Goal: Information Seeking & Learning: Learn about a topic

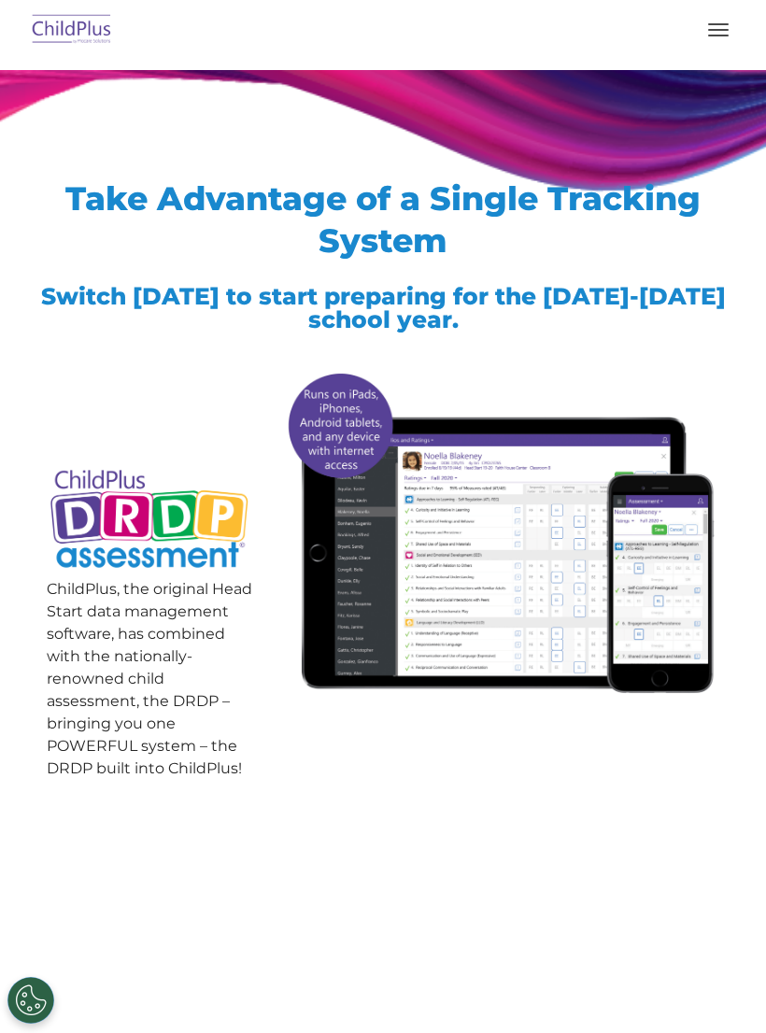
click at [85, 29] on img at bounding box center [72, 30] width 88 height 44
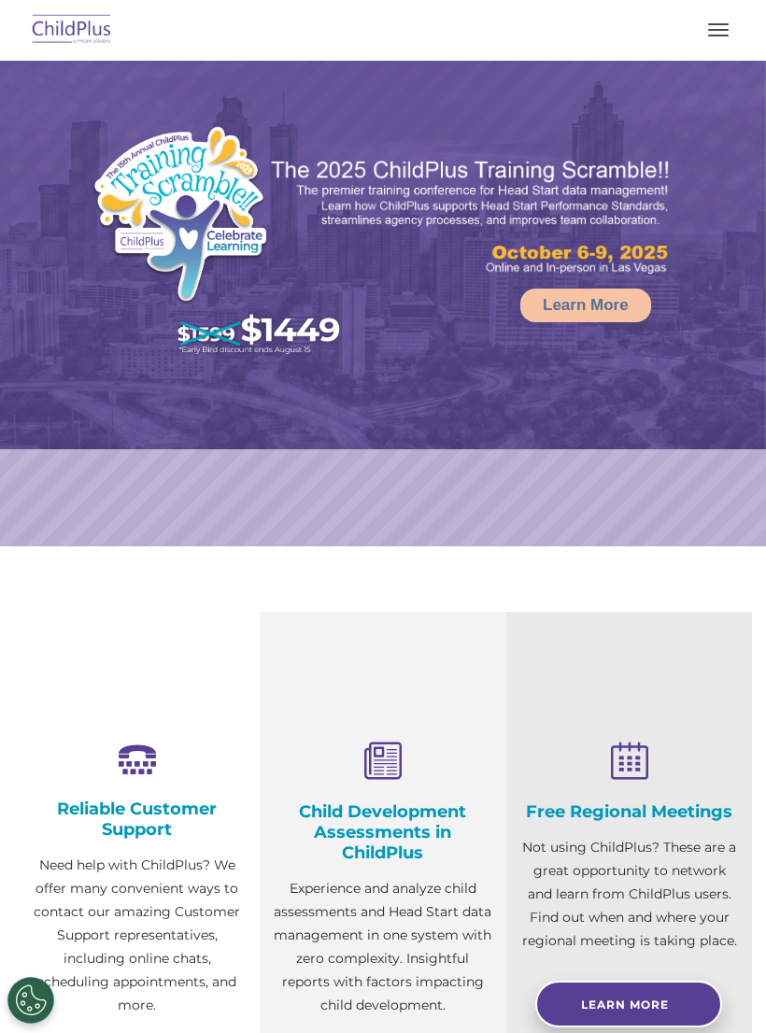
select select "MEDIUM"
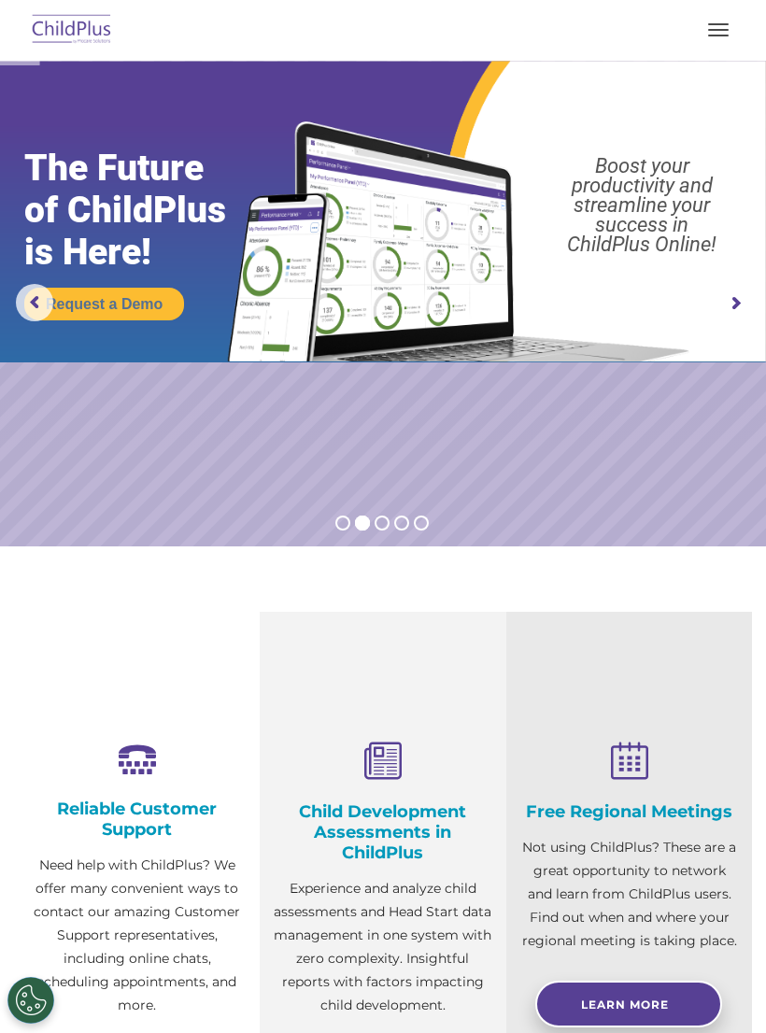
click at [707, 22] on button "button" at bounding box center [718, 30] width 39 height 30
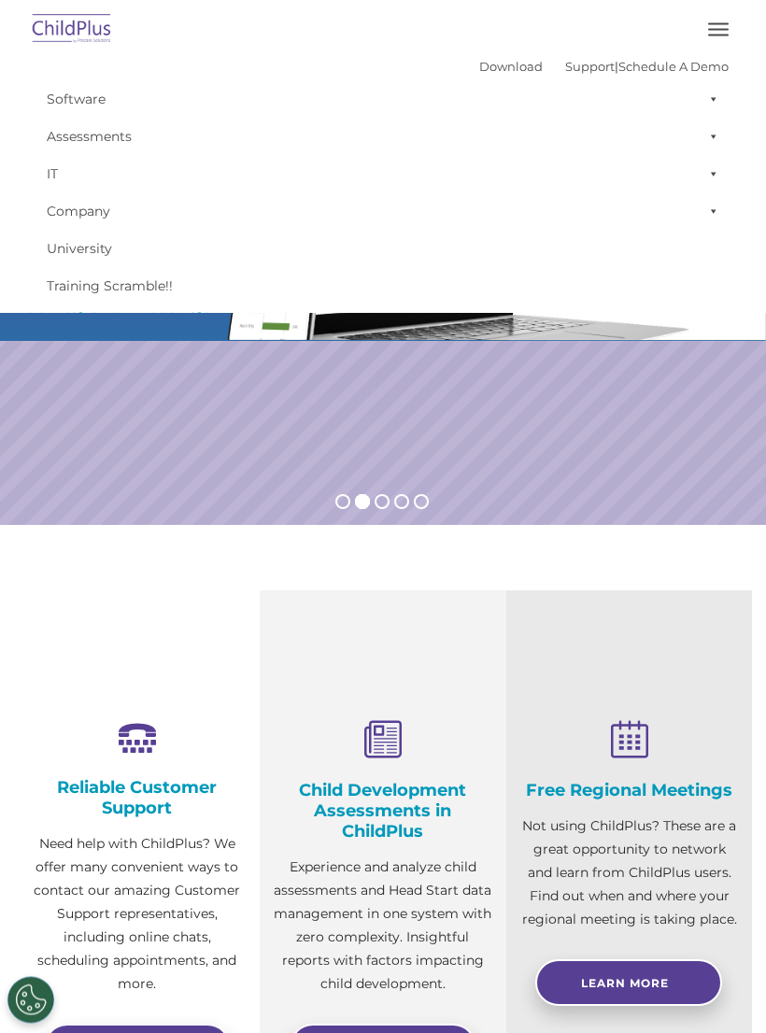
click at [113, 123] on link "Assessments" at bounding box center [382, 136] width 691 height 37
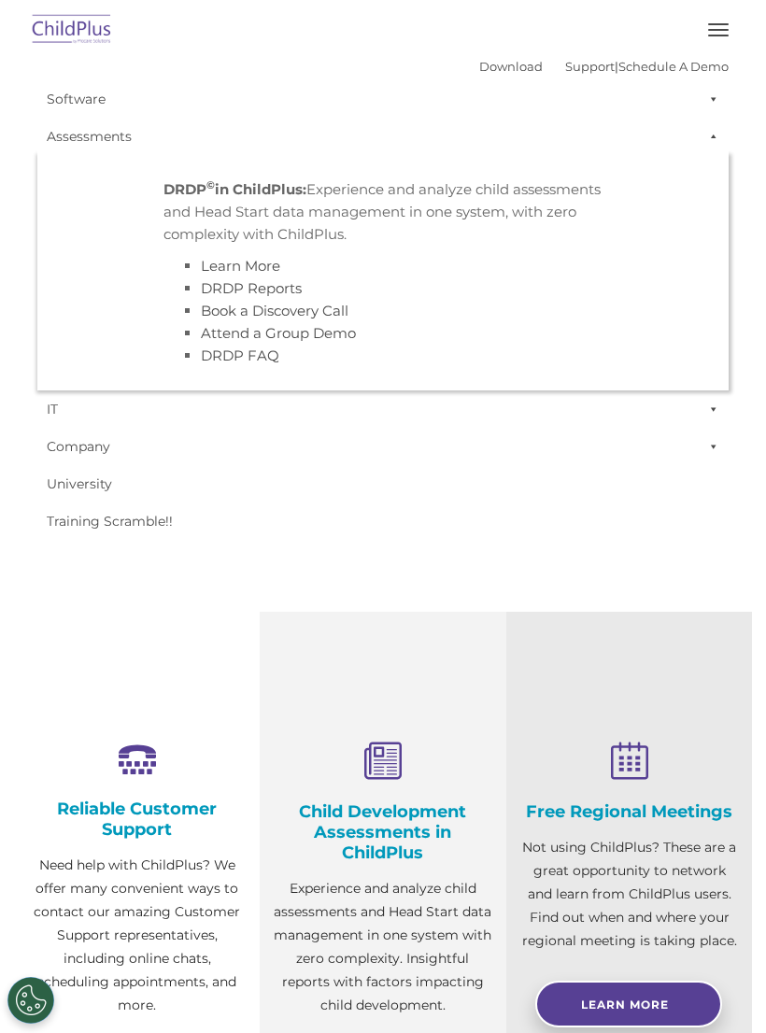
scroll to position [26, 0]
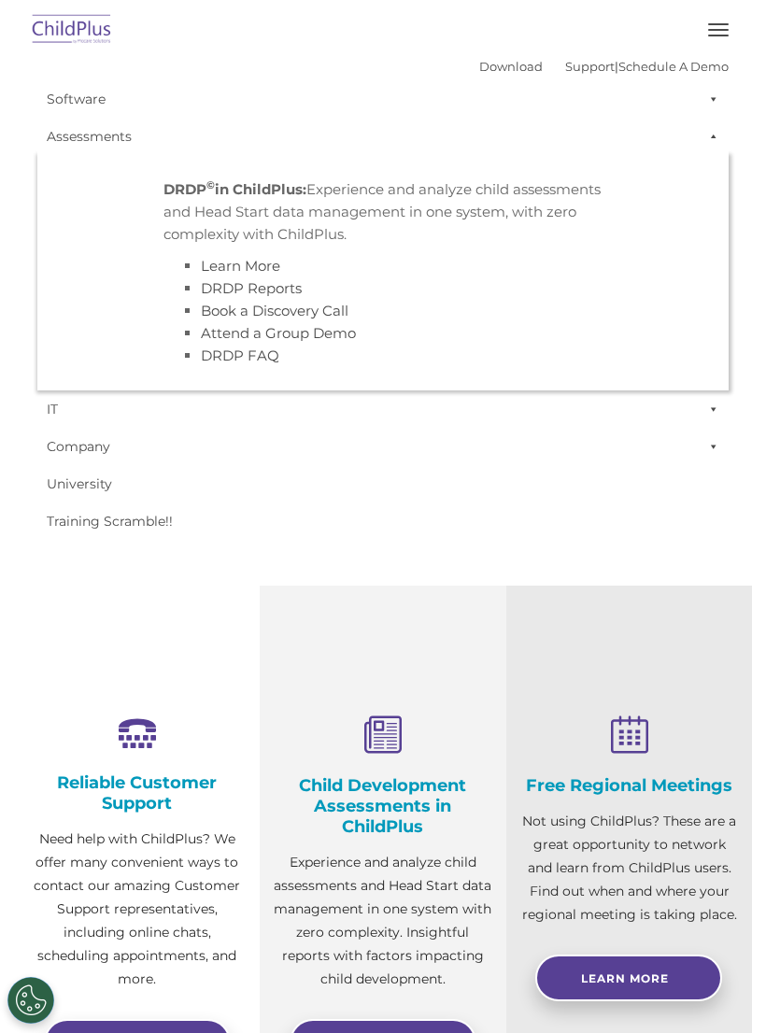
click at [713, 24] on span "button" at bounding box center [718, 24] width 21 height 2
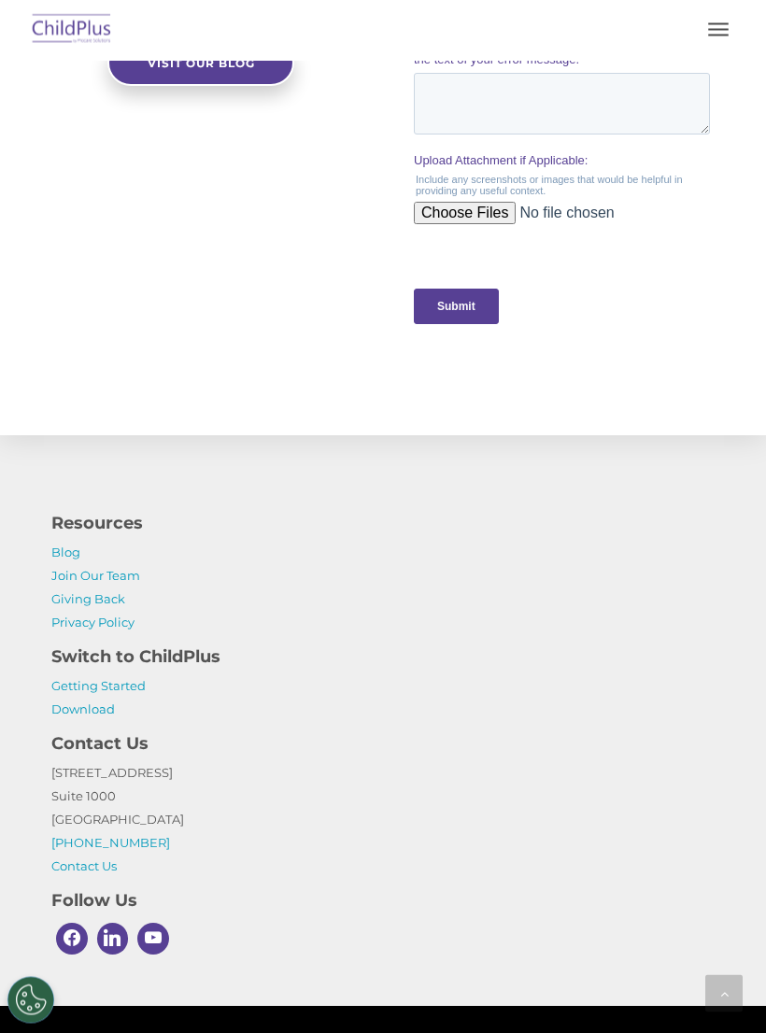
scroll to position [2033, 0]
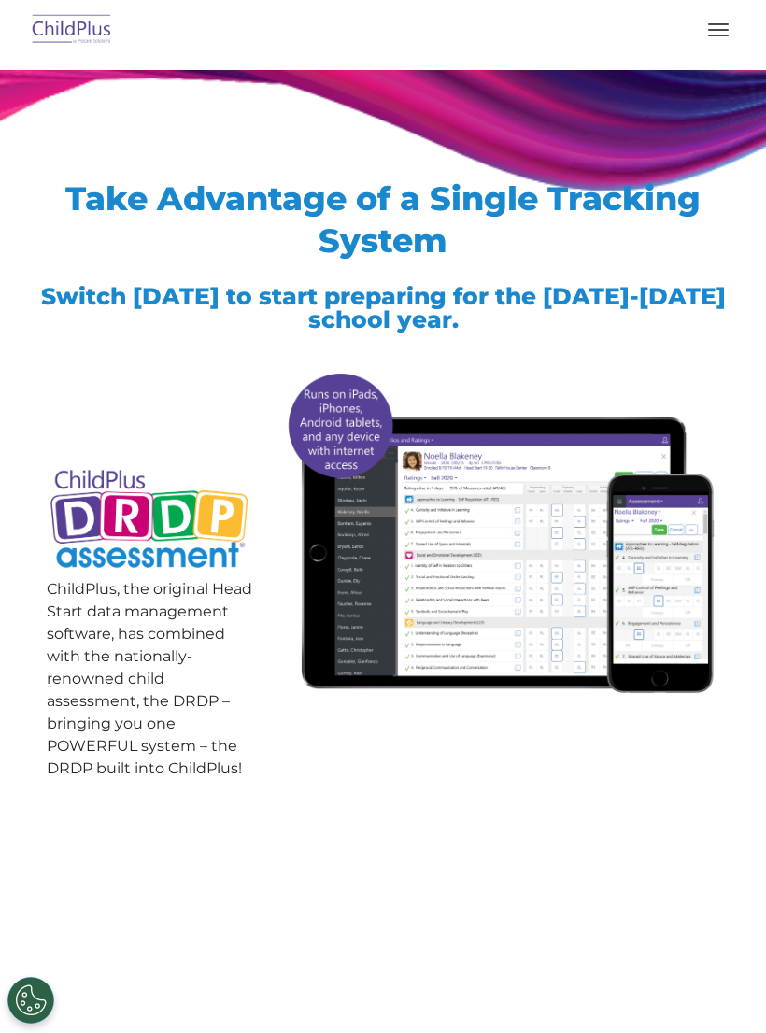
scroll to position [69, 0]
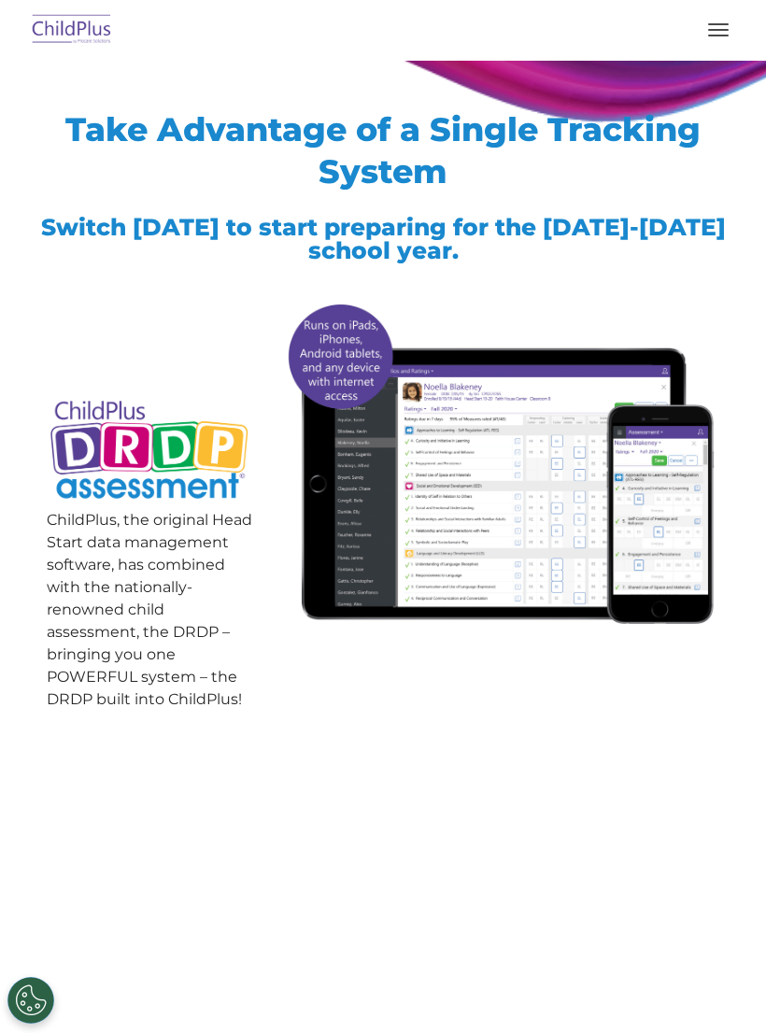
click at [711, 20] on button "button" at bounding box center [718, 30] width 39 height 30
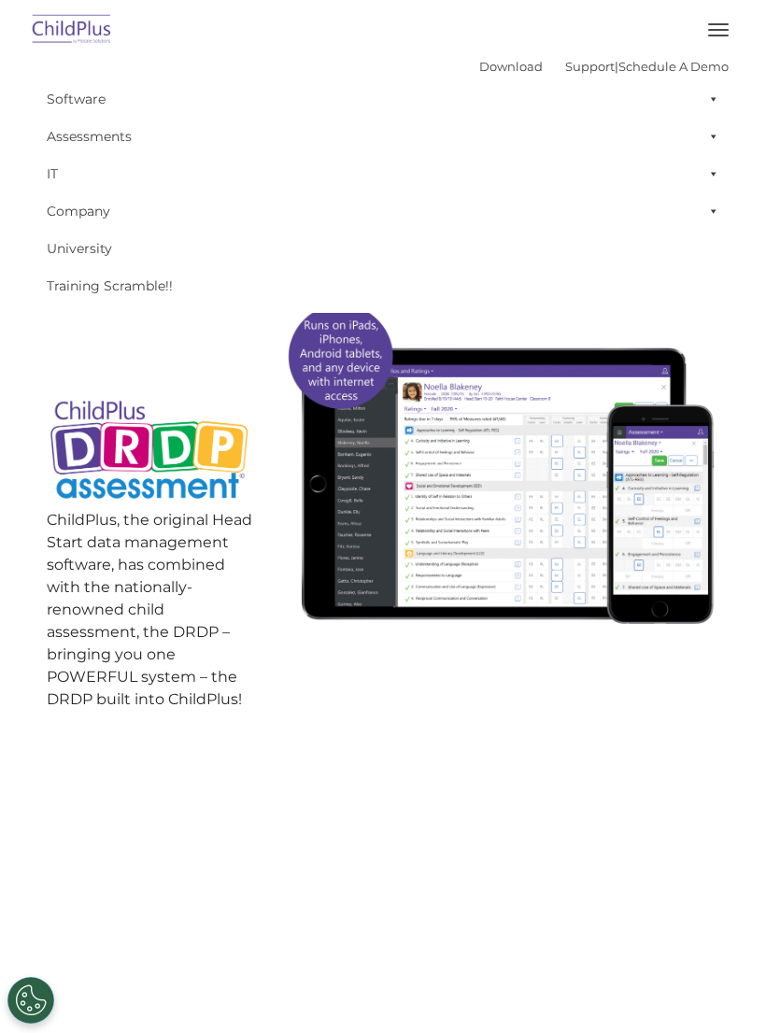
click at [98, 130] on link "Assessments" at bounding box center [382, 136] width 691 height 37
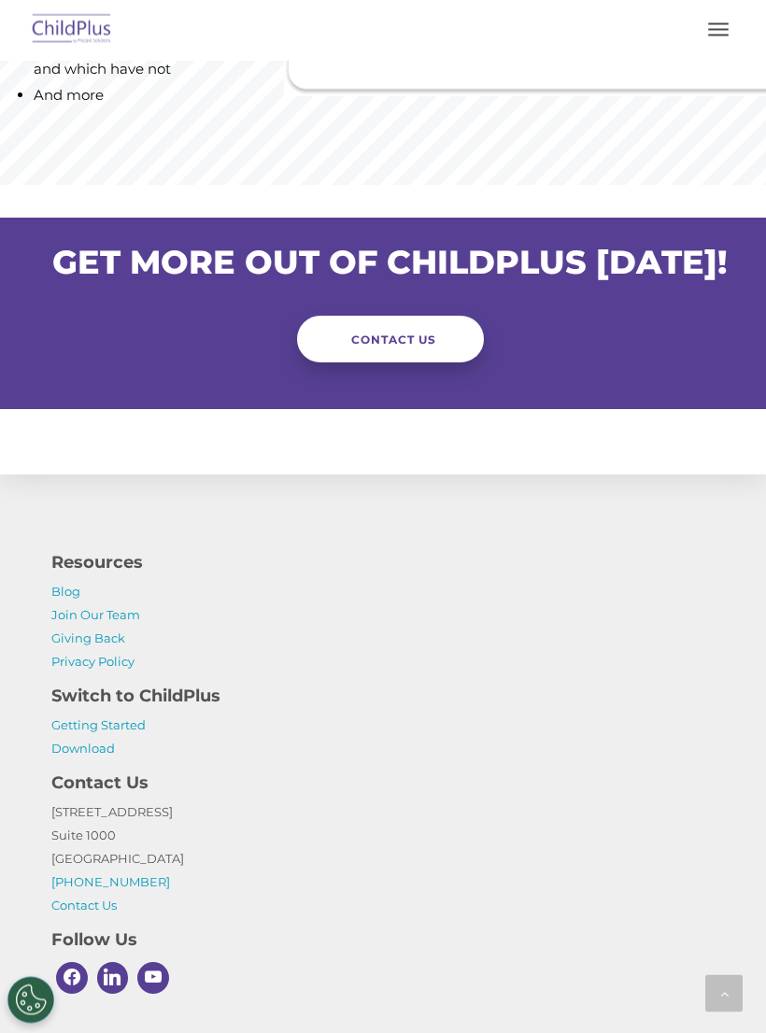
scroll to position [2020, 0]
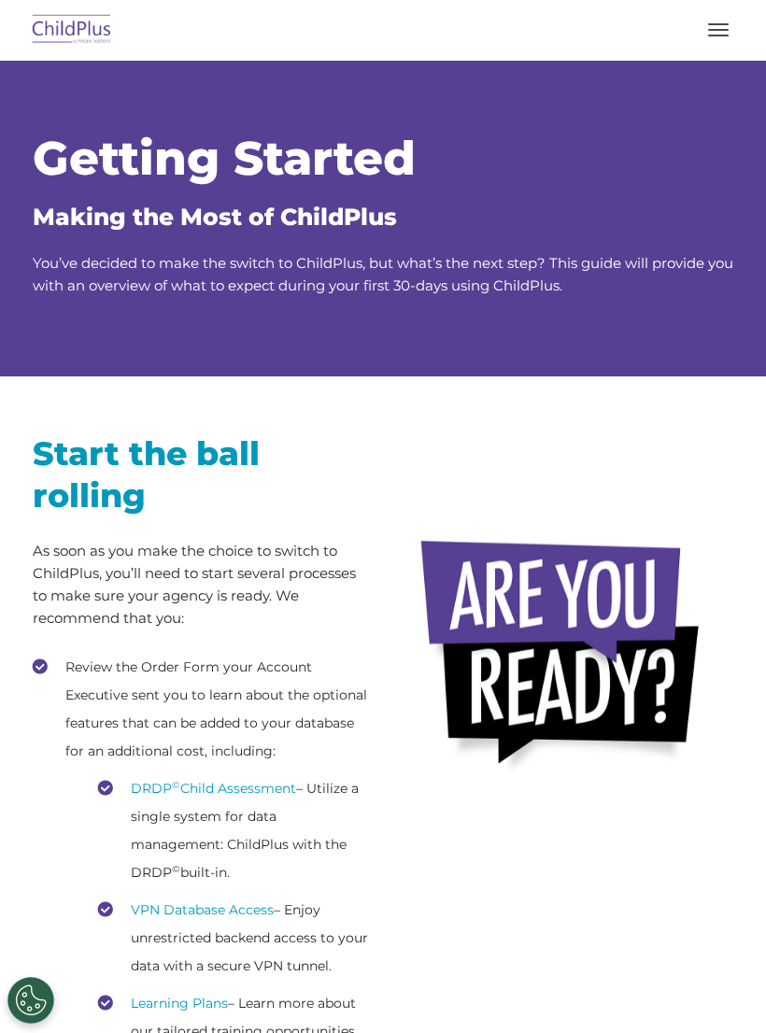
click at [258, 785] on link "DRDP © Child Assessment" at bounding box center [213, 788] width 165 height 17
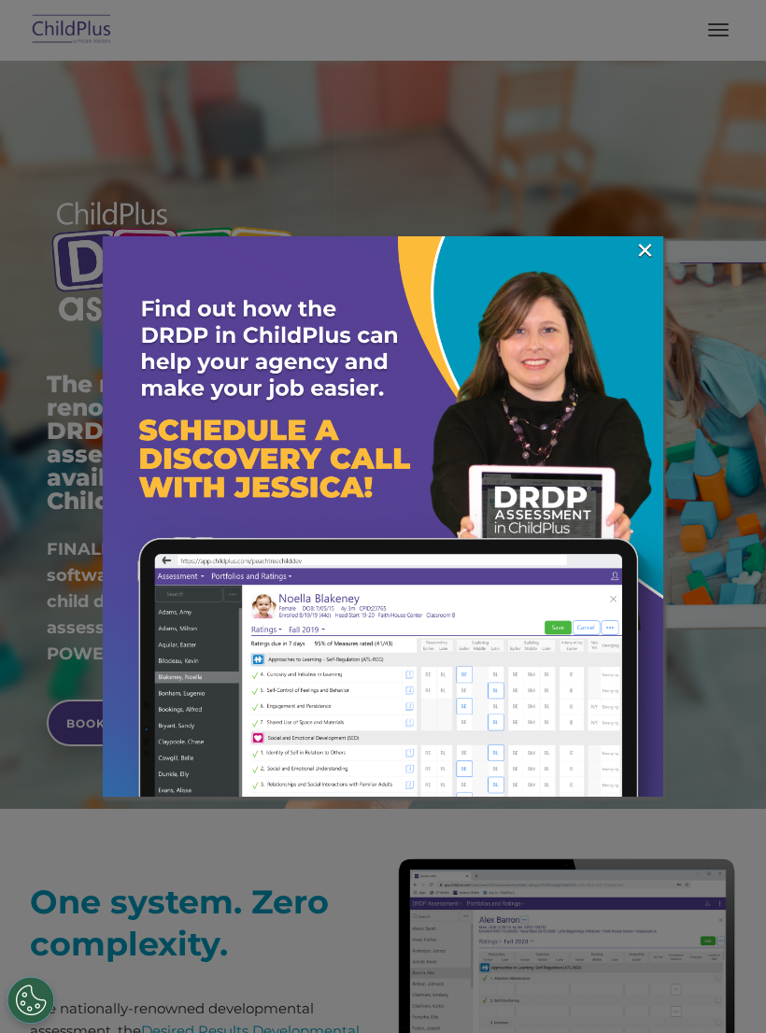
click at [641, 250] on link "×" at bounding box center [644, 250] width 21 height 19
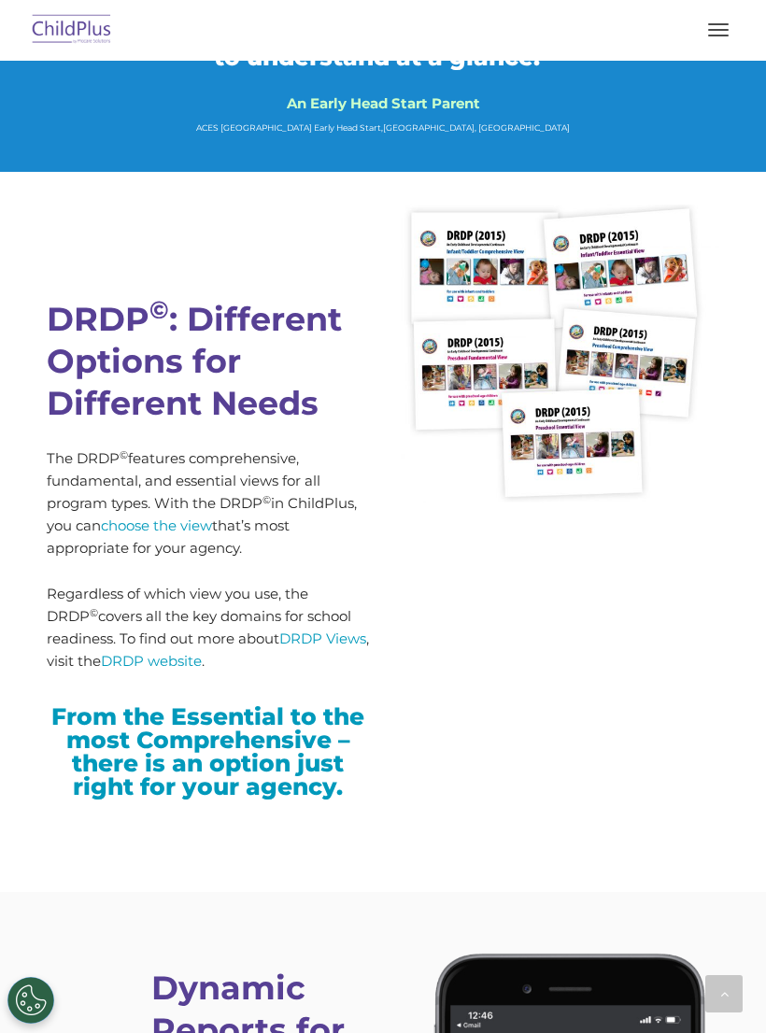
scroll to position [5424, 0]
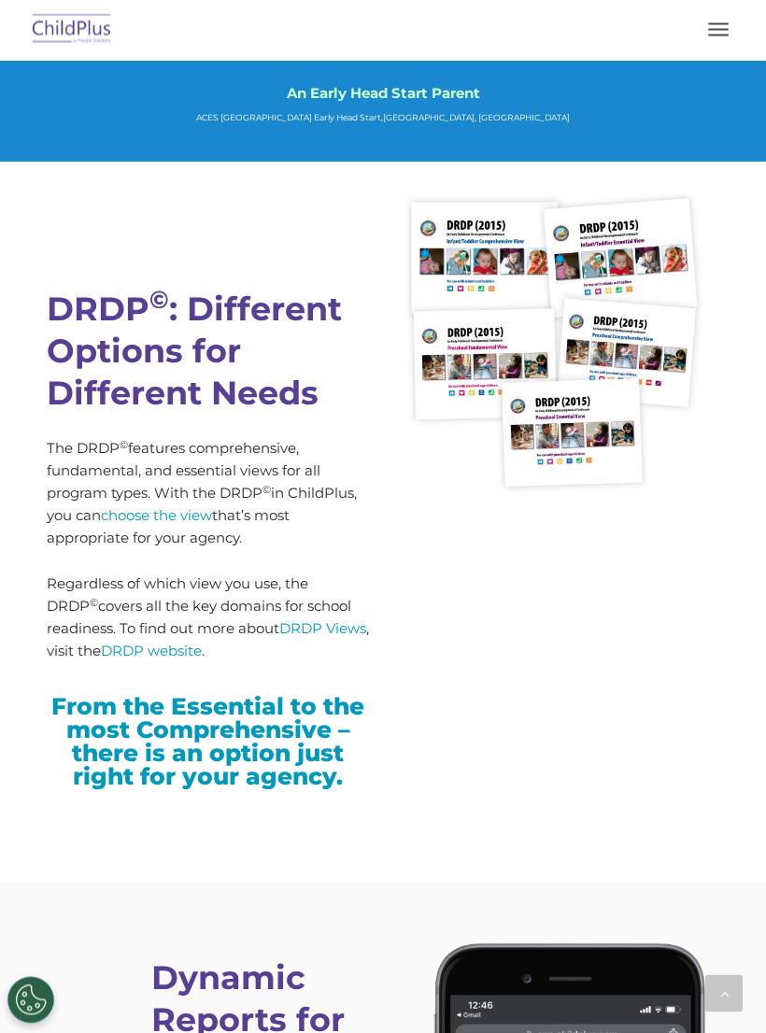
click at [202, 643] on link "DRDP website" at bounding box center [151, 652] width 101 height 18
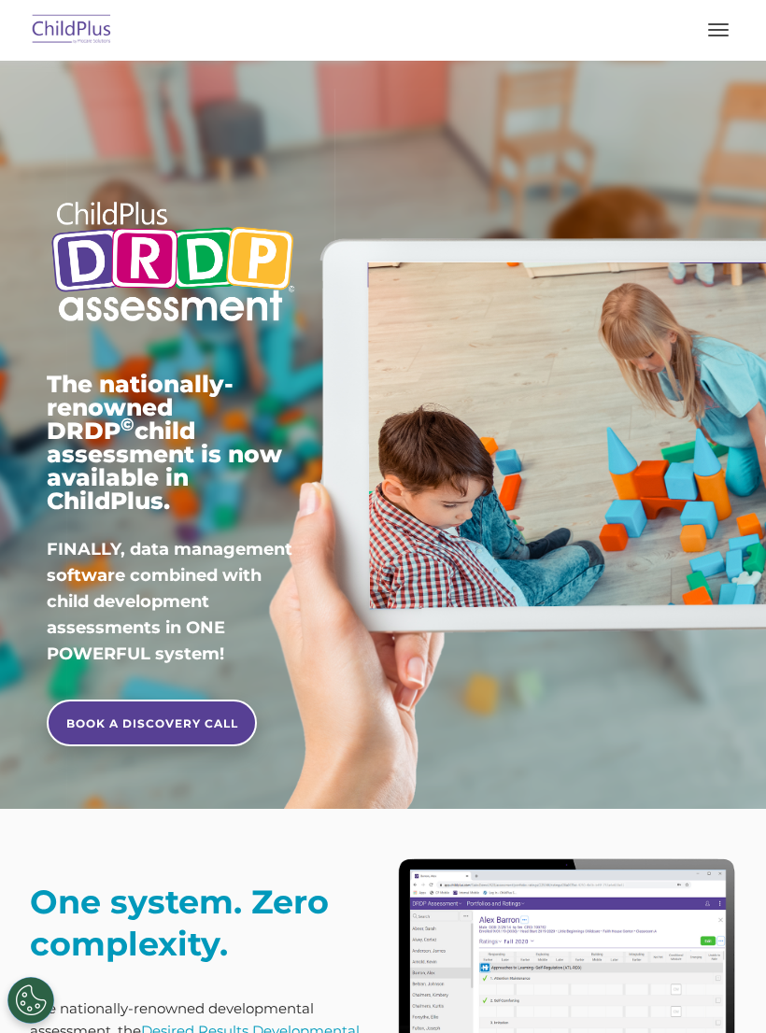
click at [713, 27] on button "button" at bounding box center [718, 30] width 39 height 30
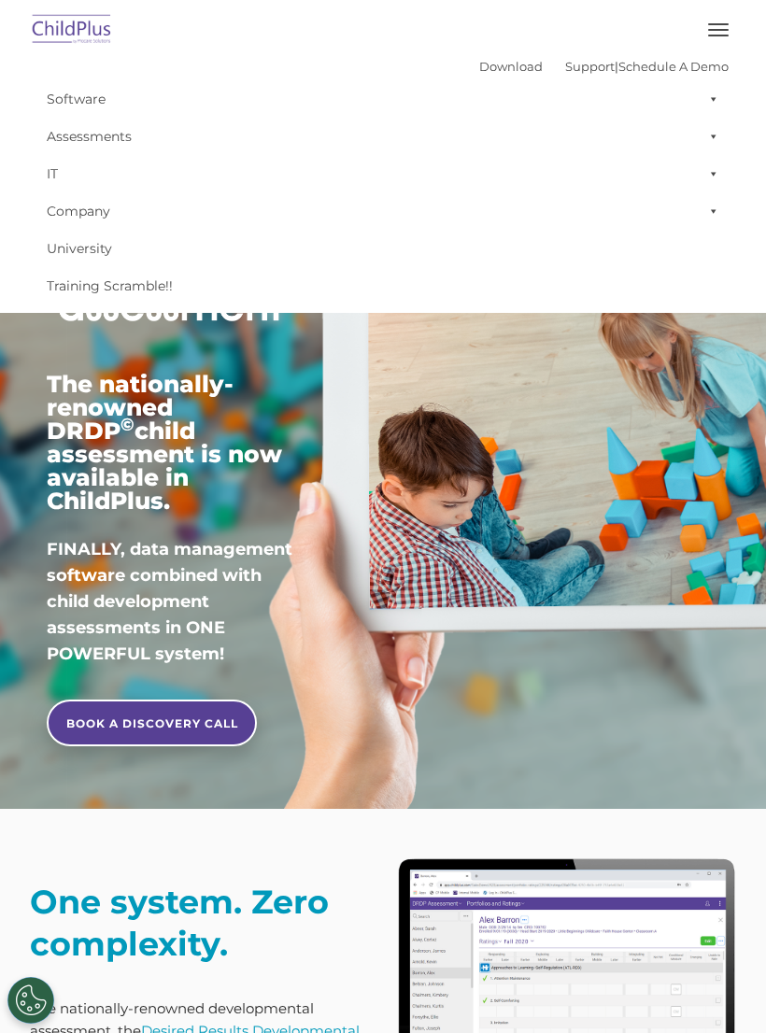
click at [3, 142] on nav "Download Support | Schedule A Demo  MENU MENU Software ChildPlus: The original…" at bounding box center [383, 156] width 766 height 313
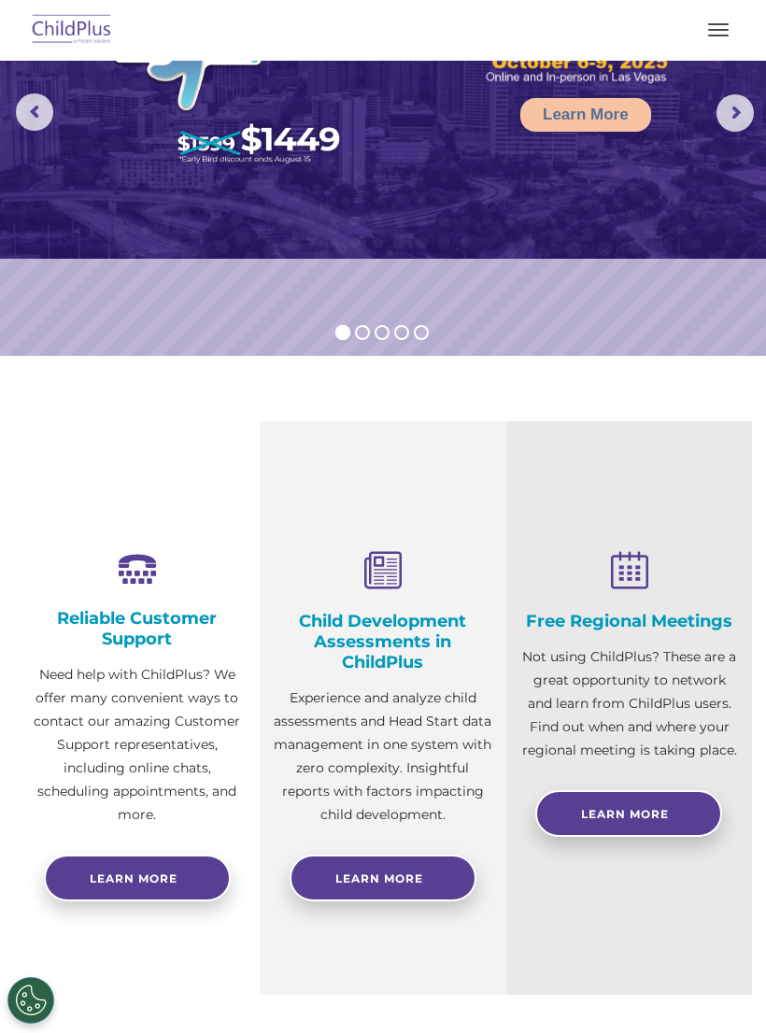
scroll to position [192, 0]
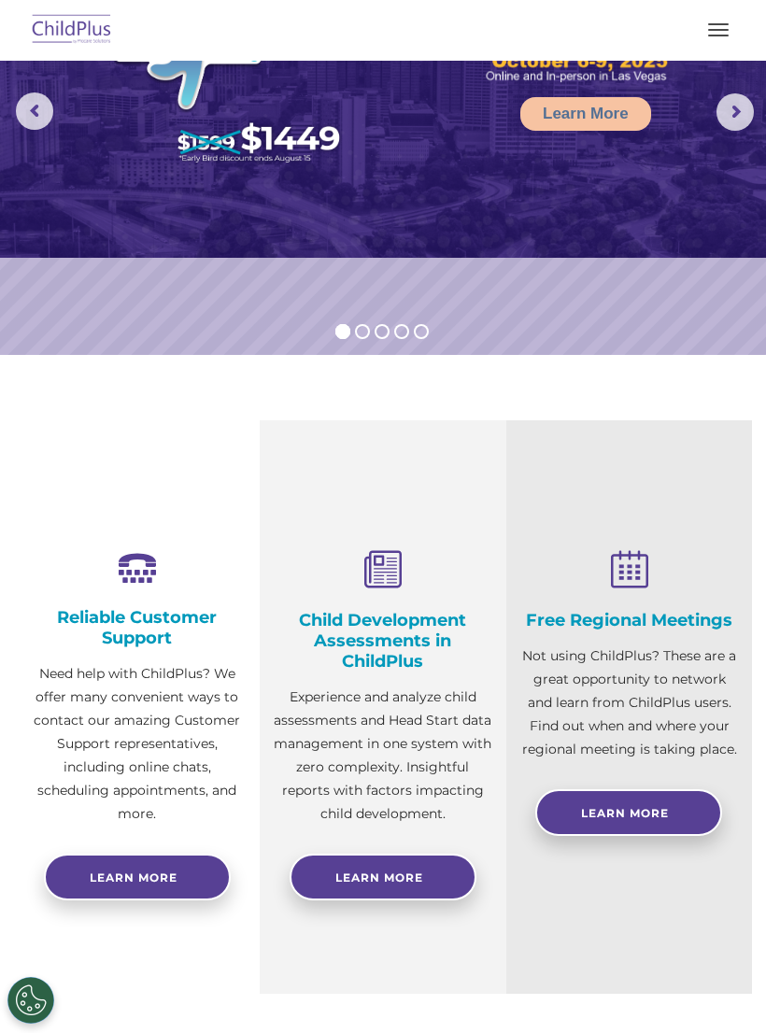
select select "MEDIUM"
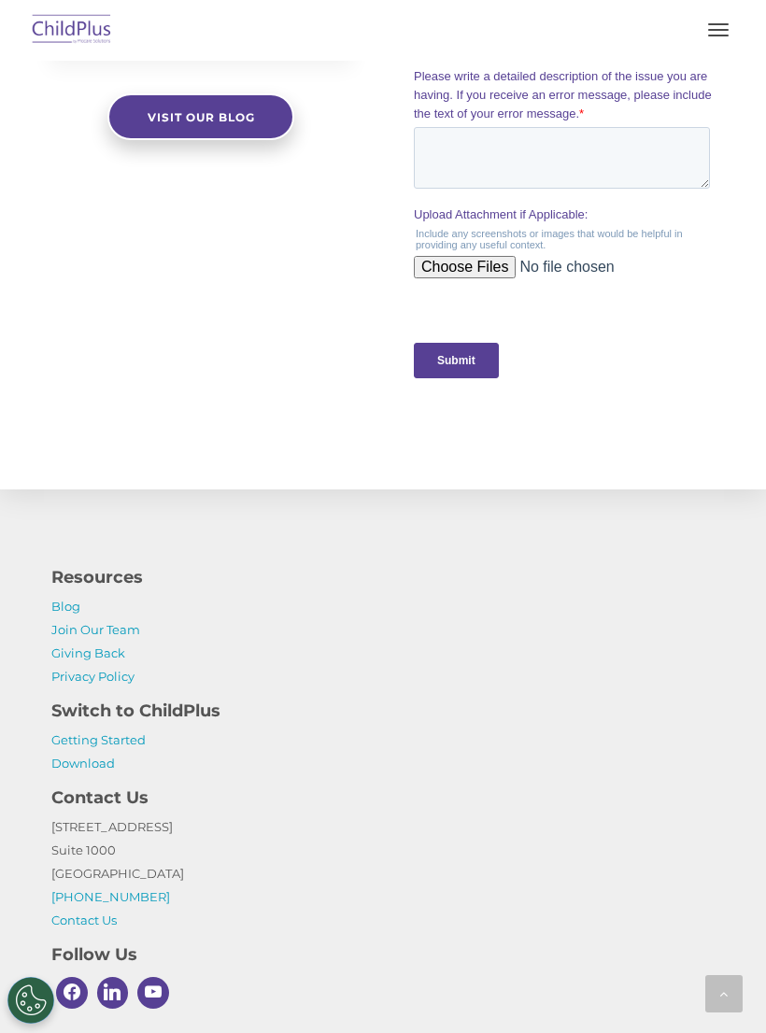
scroll to position [1965, 0]
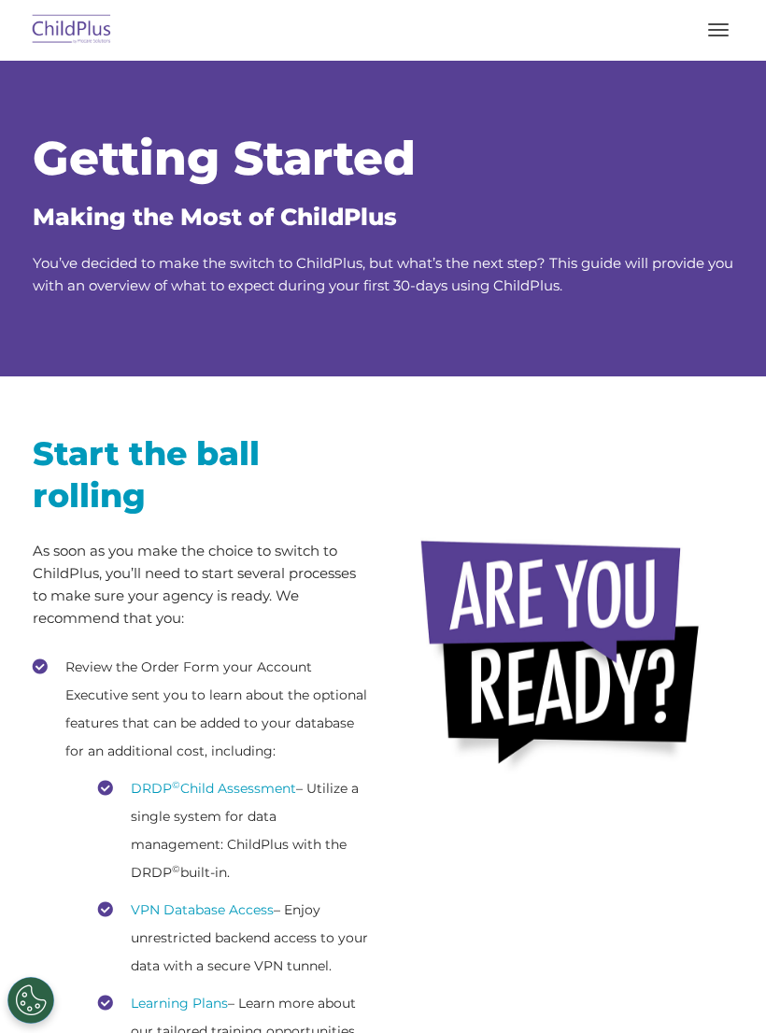
scroll to position [209, 0]
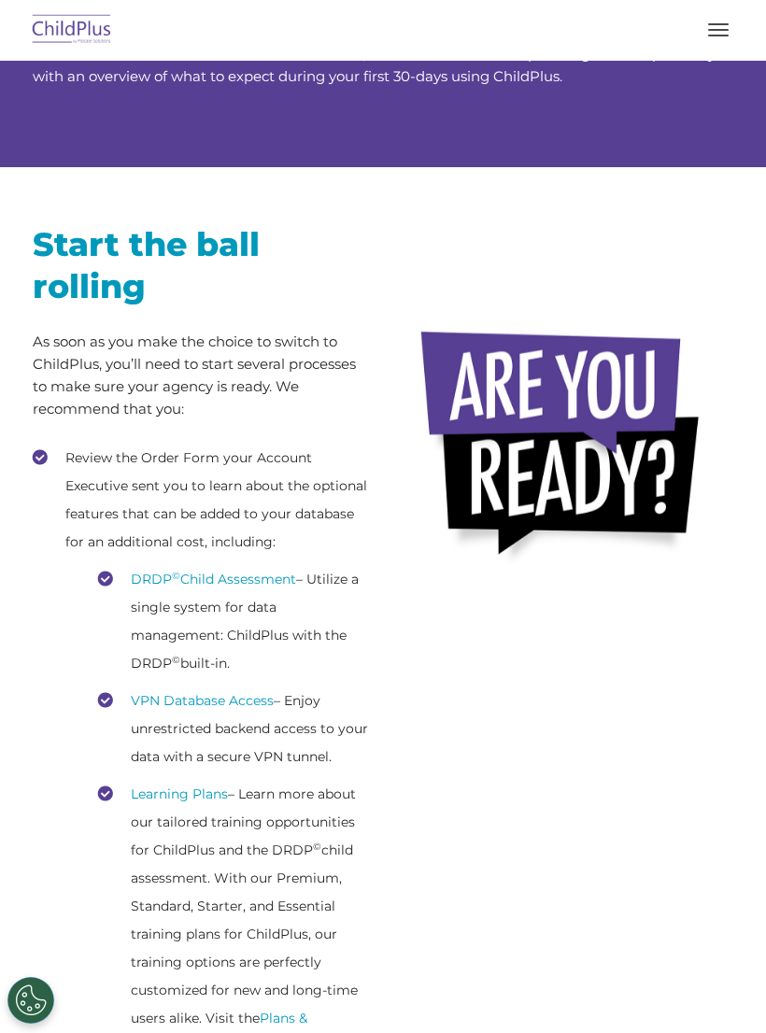
click at [723, 21] on button "button" at bounding box center [718, 30] width 39 height 30
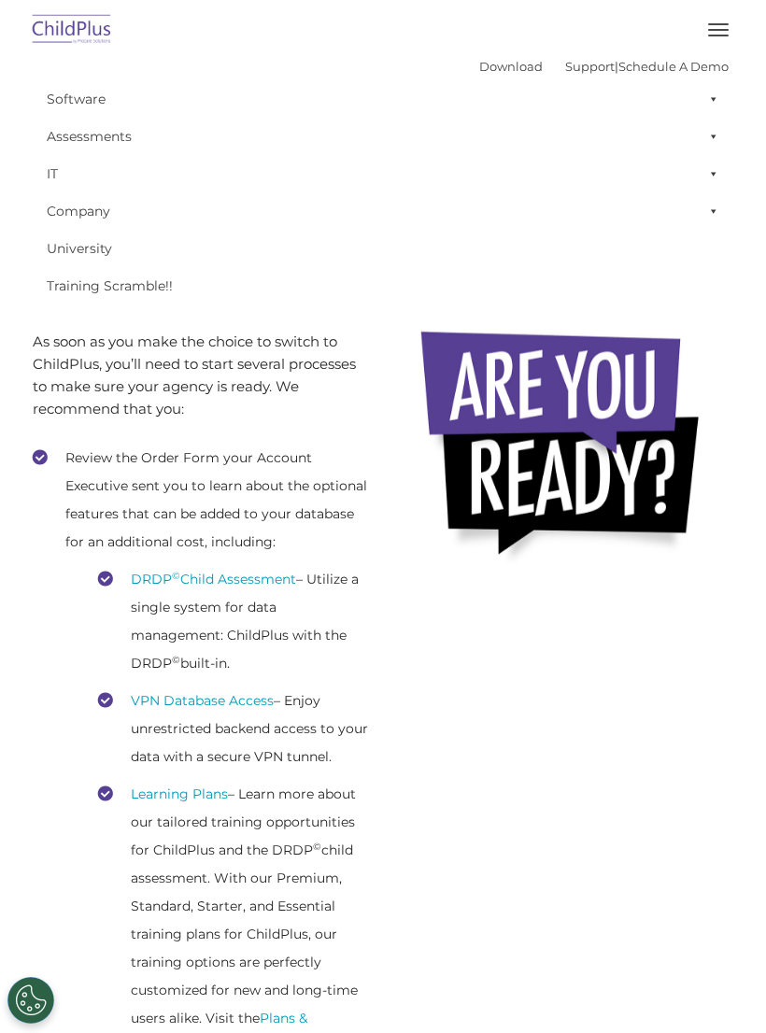
click at [90, 142] on link "Assessments" at bounding box center [382, 136] width 691 height 37
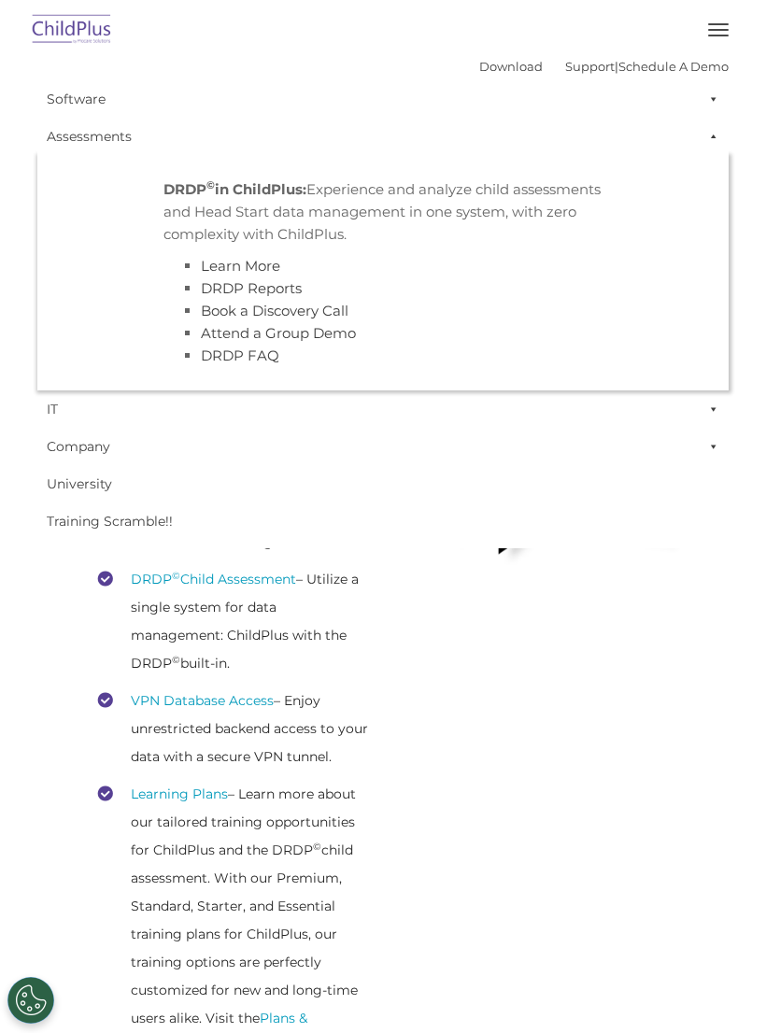
click at [80, 105] on link "Software" at bounding box center [382, 98] width 691 height 37
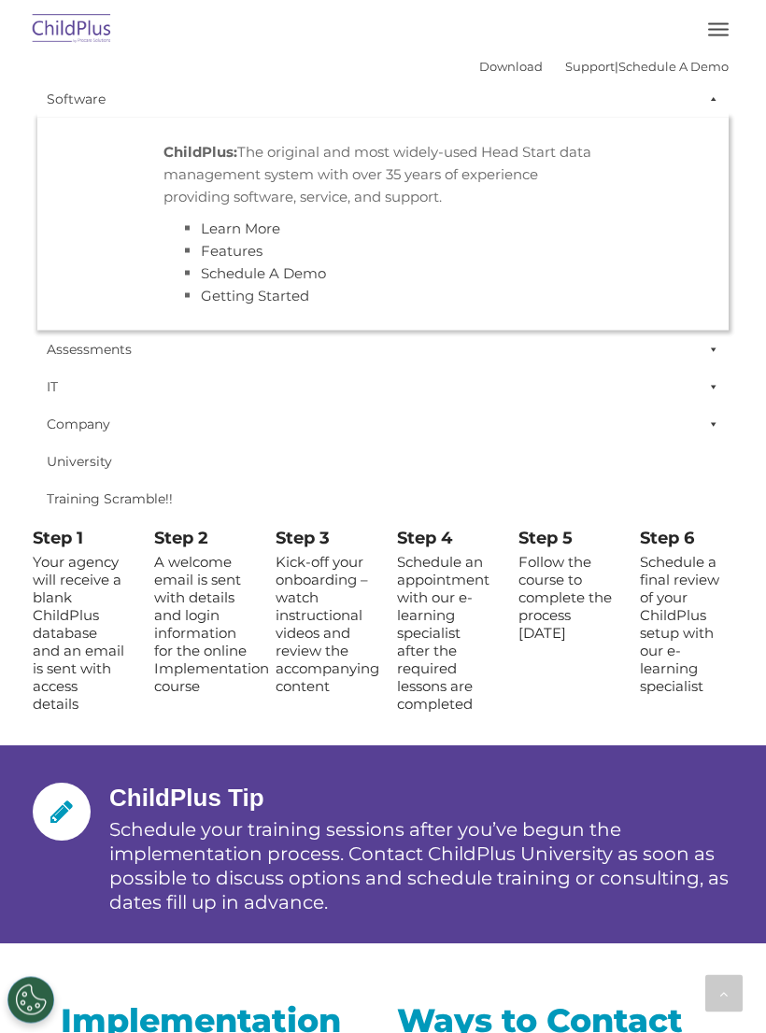
scroll to position [2326, 0]
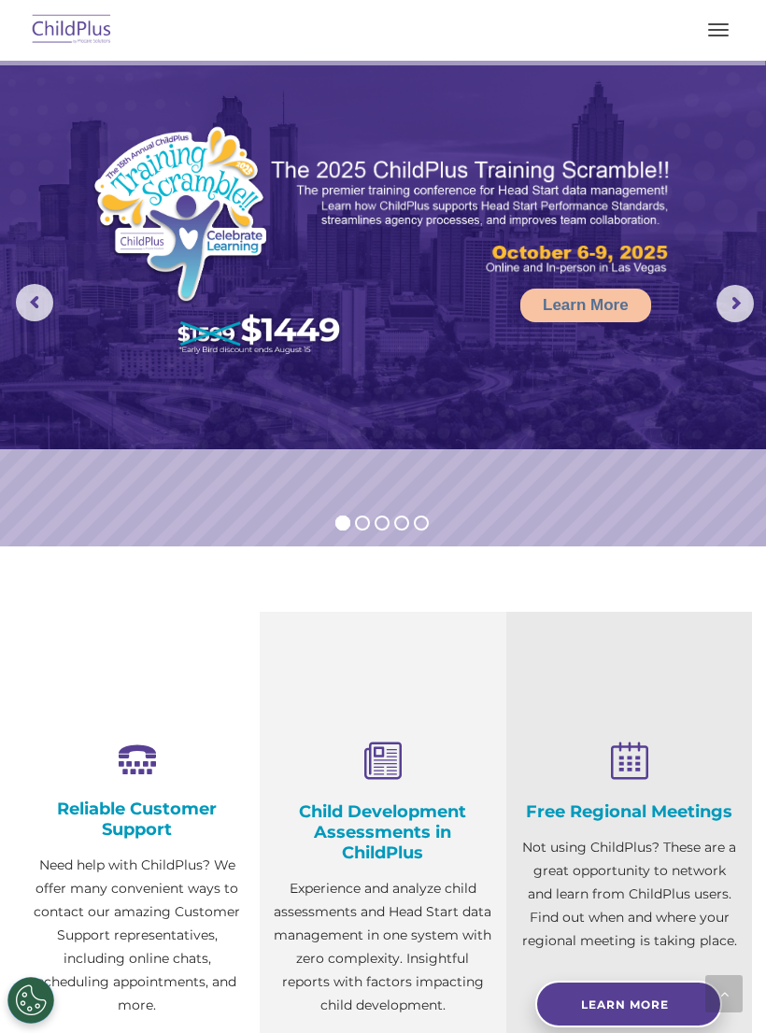
scroll to position [1279, 0]
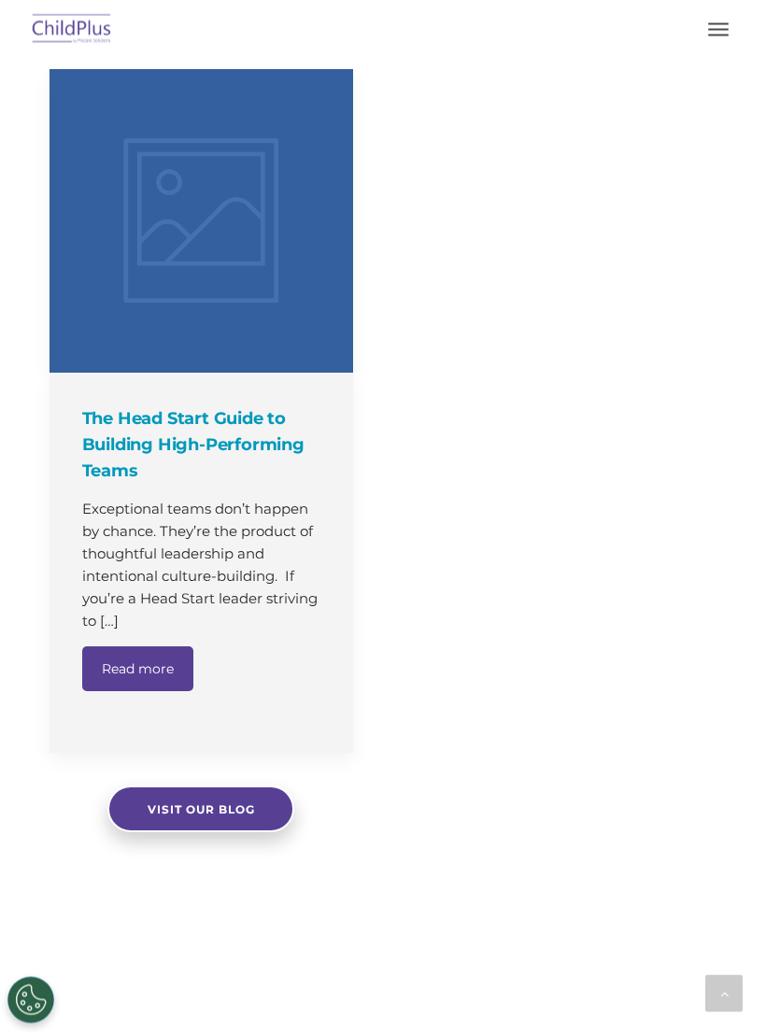
select select "MEDIUM"
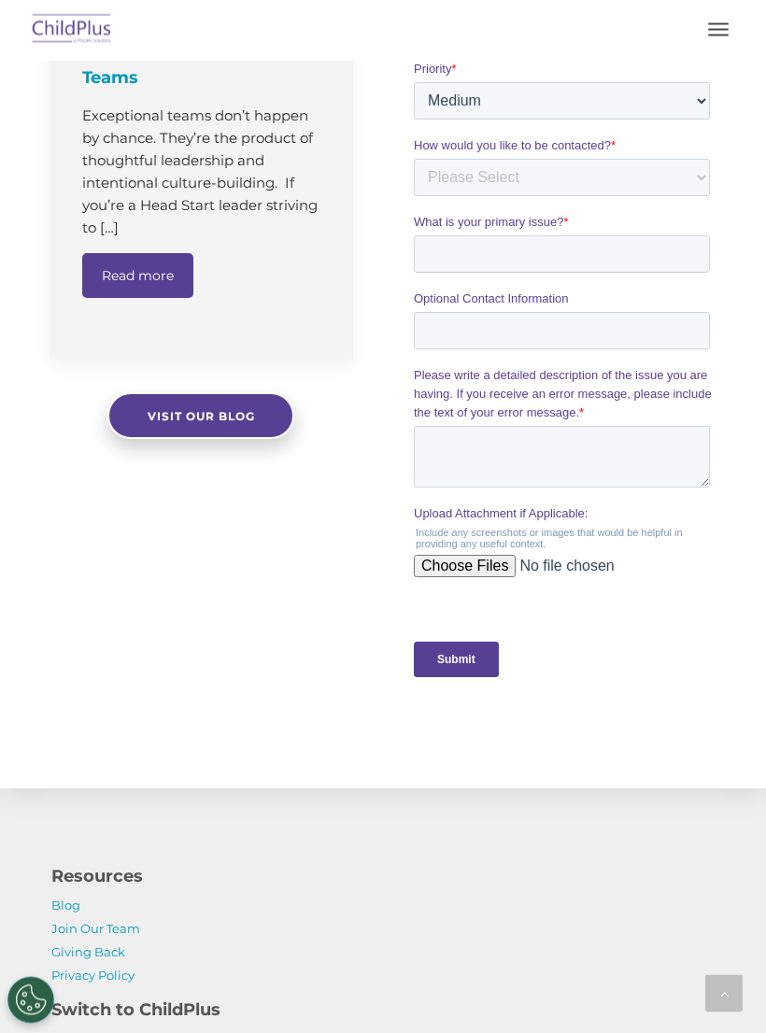
scroll to position [1656, 0]
